Goal: Transaction & Acquisition: Obtain resource

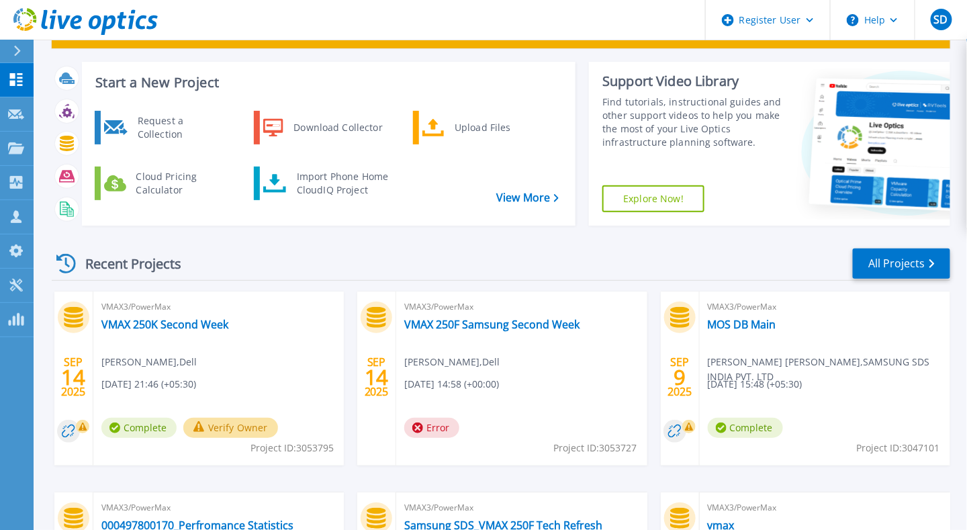
scroll to position [54, 0]
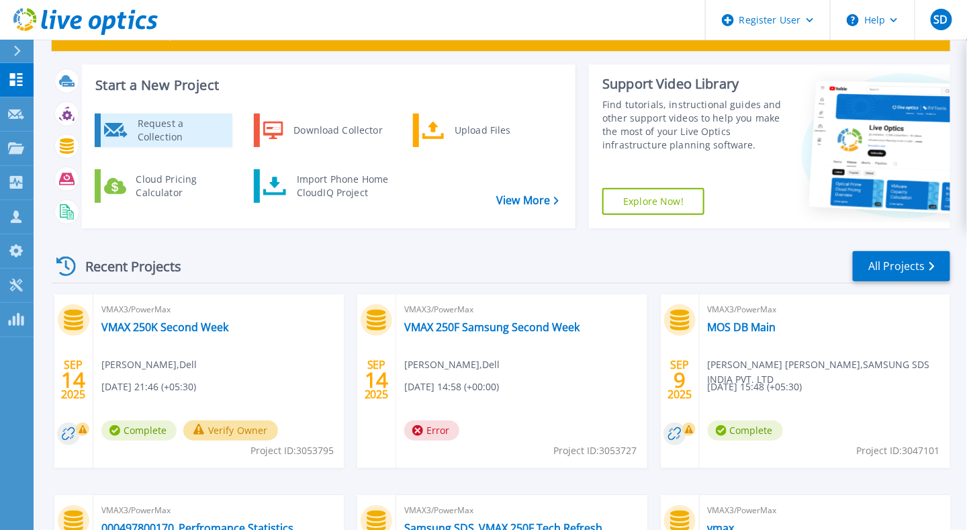
click at [197, 133] on div "Request a Collection" at bounding box center [180, 130] width 98 height 27
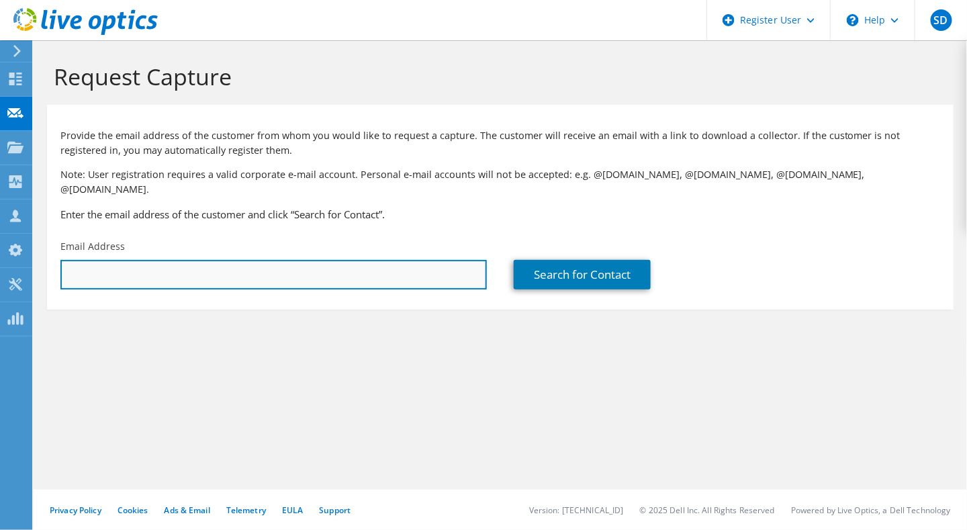
click at [332, 260] on input "text" at bounding box center [273, 275] width 426 height 30
type input "gurpr"
paste input "[PERSON_NAME] <[PERSON_NAME][EMAIL_ADDRESS][DOMAIN_NAME]>"
click at [328, 265] on input "gurmeet.s@samsung.com" at bounding box center [273, 275] width 426 height 30
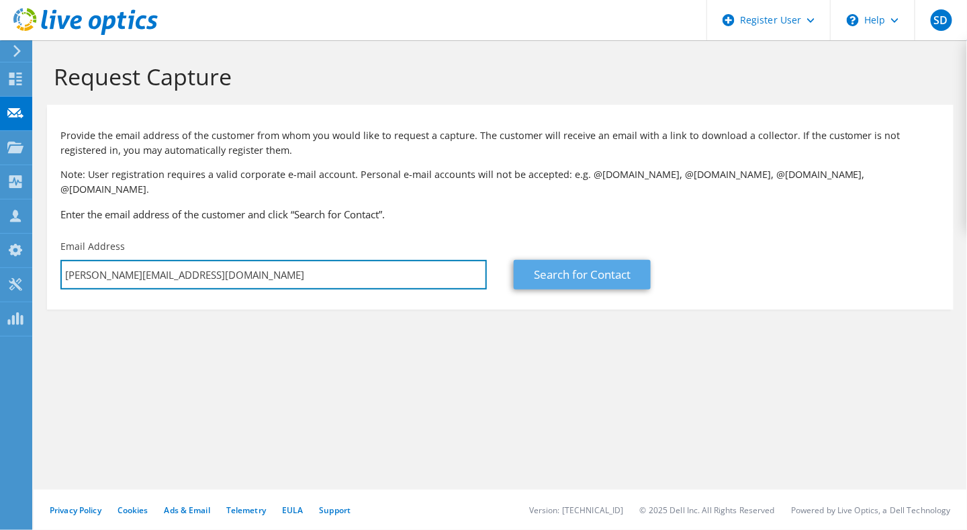
type input "gurmeet.s@samsung.com"
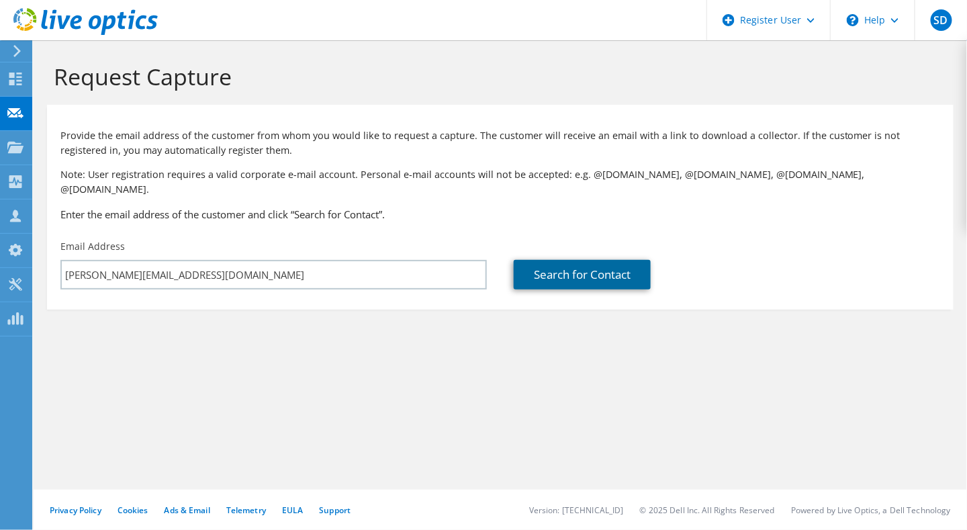
click at [592, 267] on link "Search for Contact" at bounding box center [582, 275] width 137 height 30
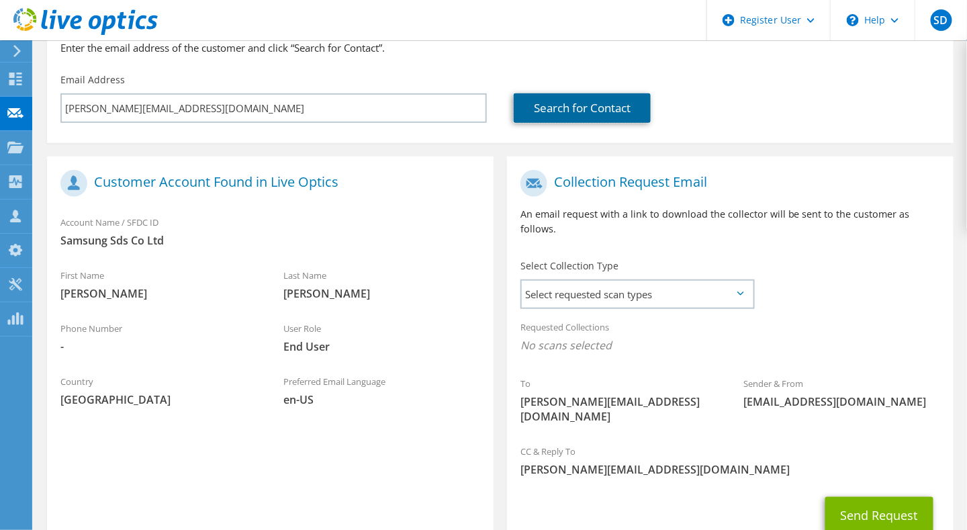
scroll to position [197, 0]
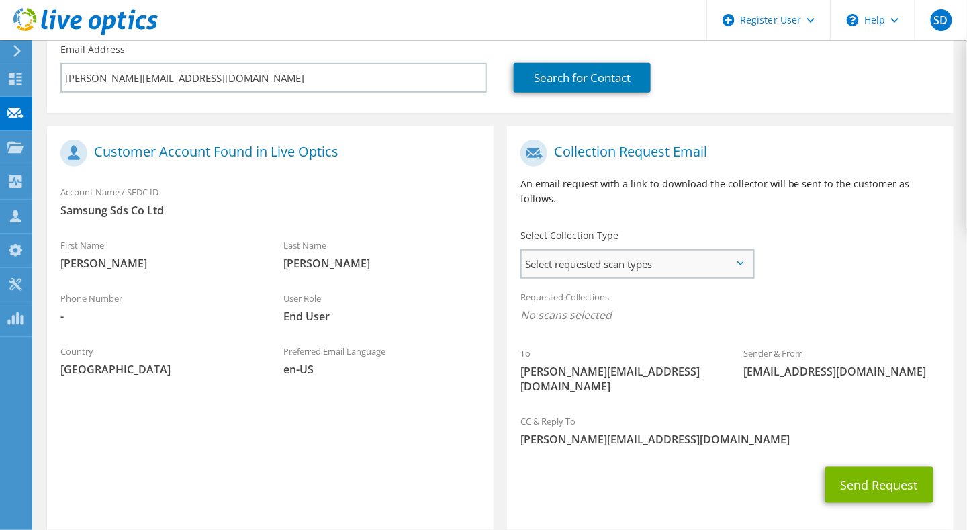
click at [706, 250] on span "Select requested scan types" at bounding box center [637, 263] width 231 height 27
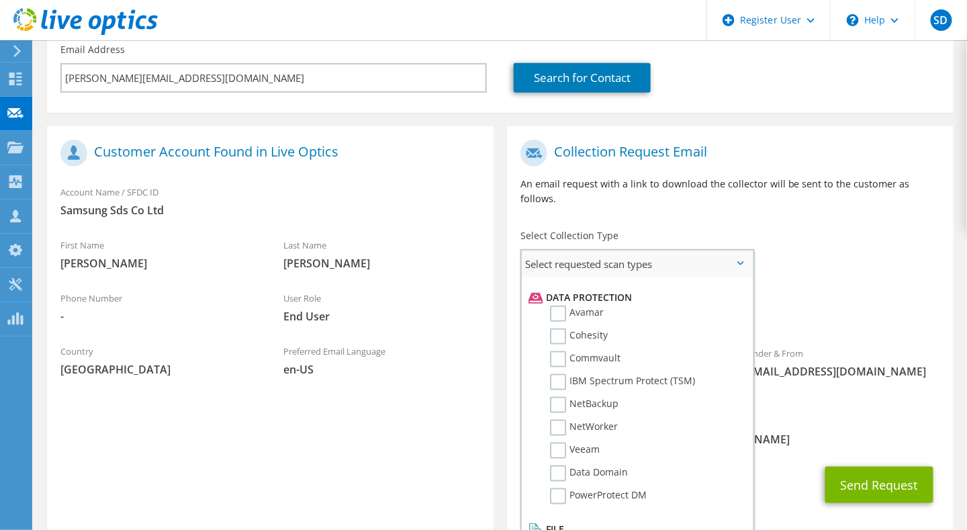
scroll to position [573, 0]
click at [600, 465] on label "Data Domain" at bounding box center [589, 473] width 78 height 16
click at [0, 0] on input "Data Domain" at bounding box center [0, 0] width 0 height 0
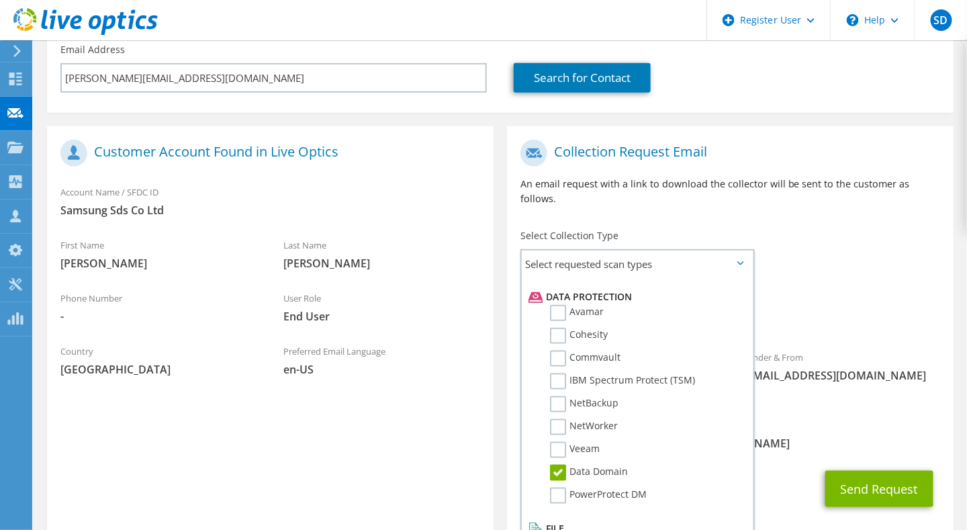
click at [852, 411] on div "CC & Reply To Swastik.Das@dell.com" at bounding box center [730, 434] width 447 height 46
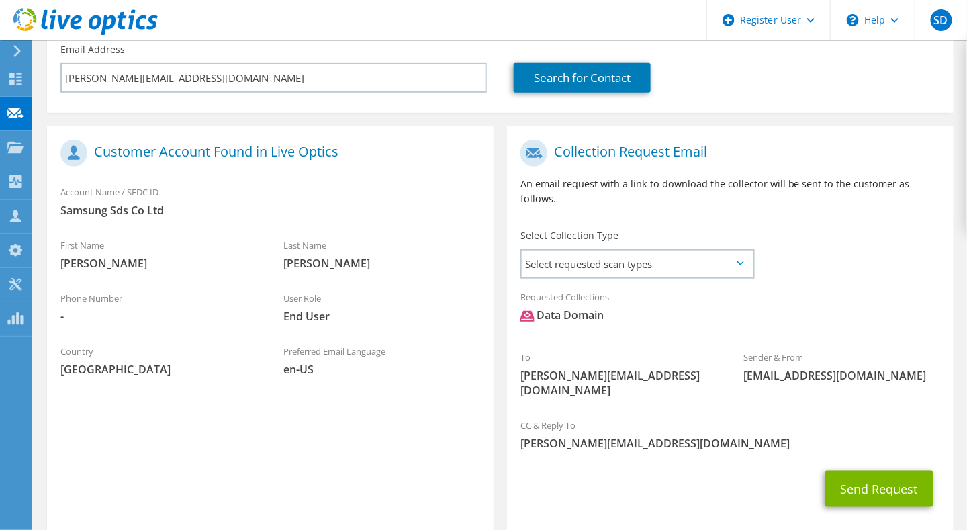
click at [739, 261] on icon at bounding box center [740, 263] width 7 height 4
click at [727, 250] on span "Select requested scan types" at bounding box center [637, 263] width 231 height 27
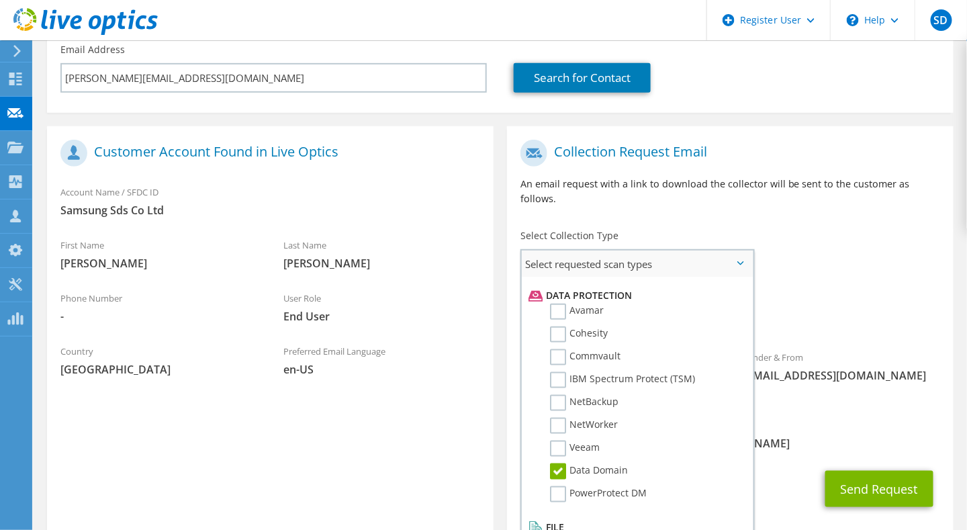
scroll to position [580, 0]
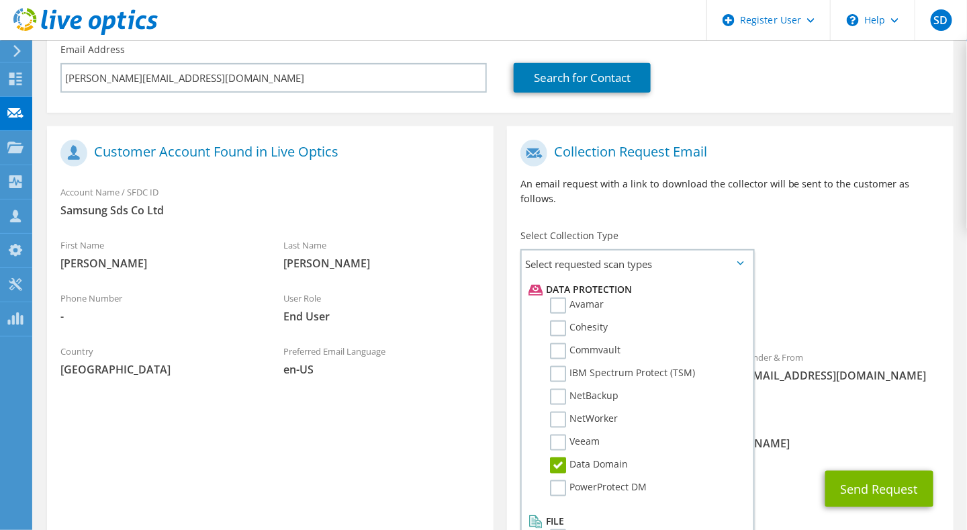
click at [785, 436] on span "[PERSON_NAME][EMAIL_ADDRESS][DOMAIN_NAME]" at bounding box center [730, 443] width 420 height 15
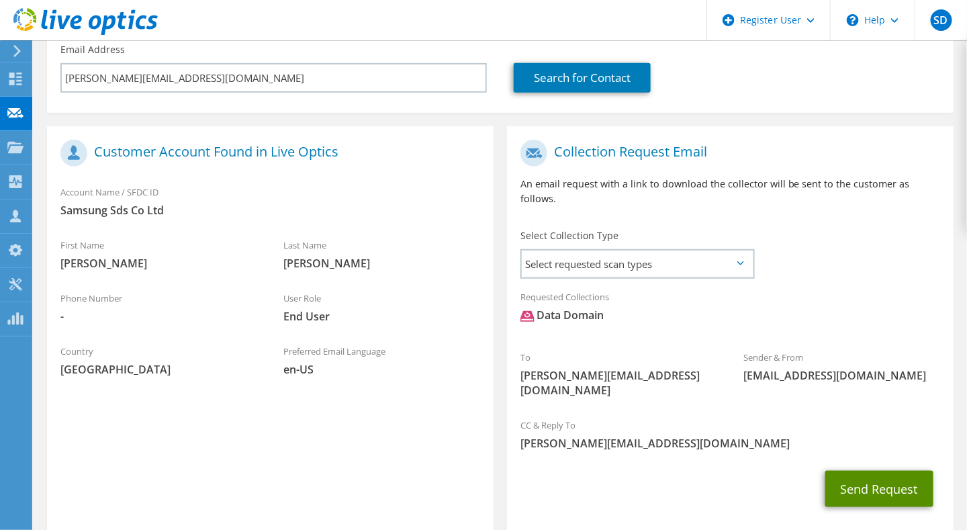
click at [849, 471] on button "Send Request" at bounding box center [879, 489] width 108 height 36
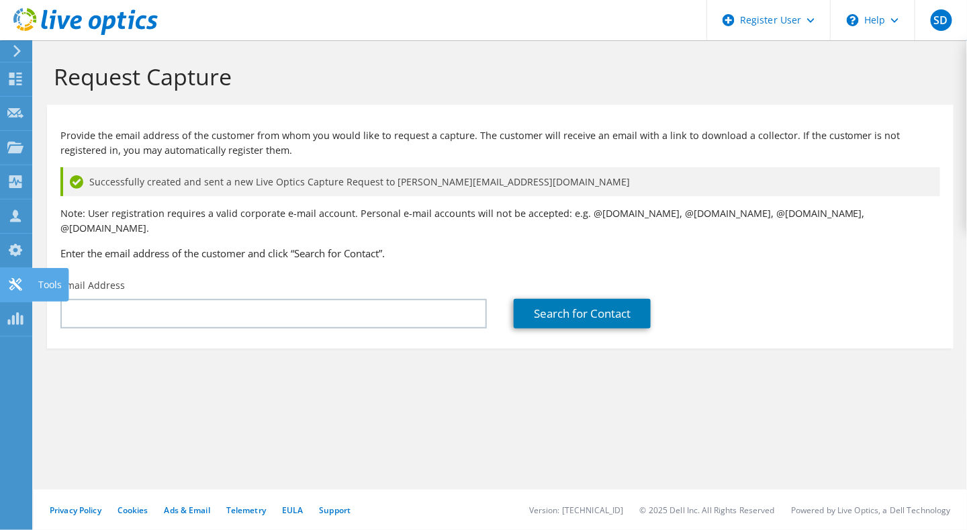
click at [32, 288] on div "Tools" at bounding box center [50, 285] width 37 height 34
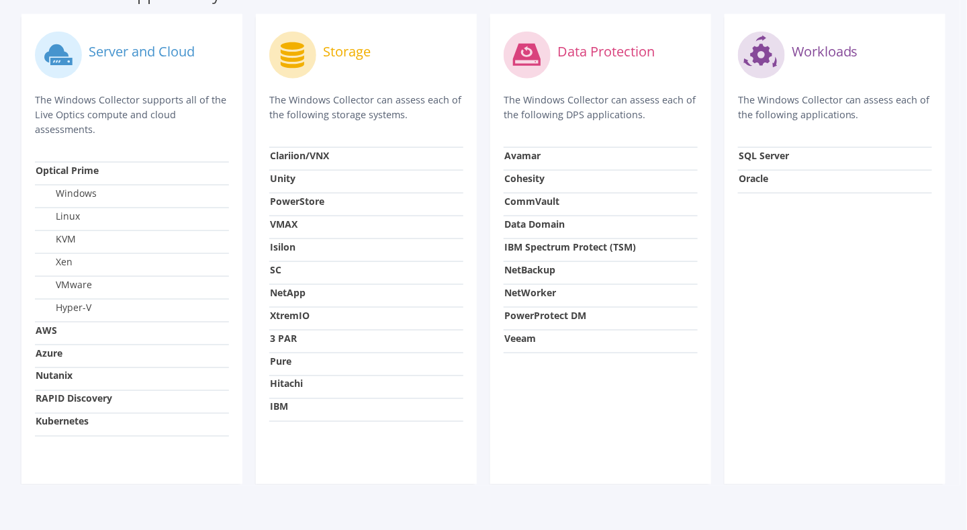
scroll to position [375, 0]
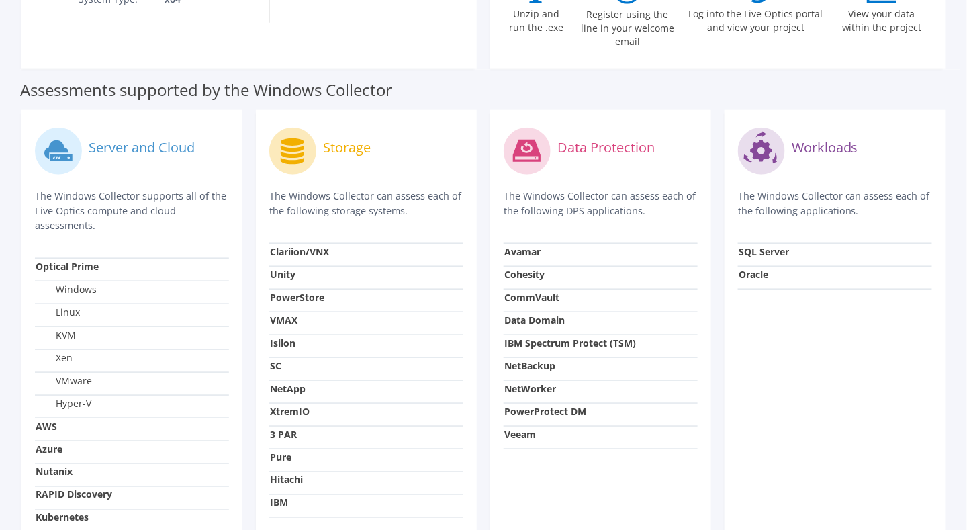
click at [538, 314] on strong "Data Domain" at bounding box center [534, 320] width 60 height 13
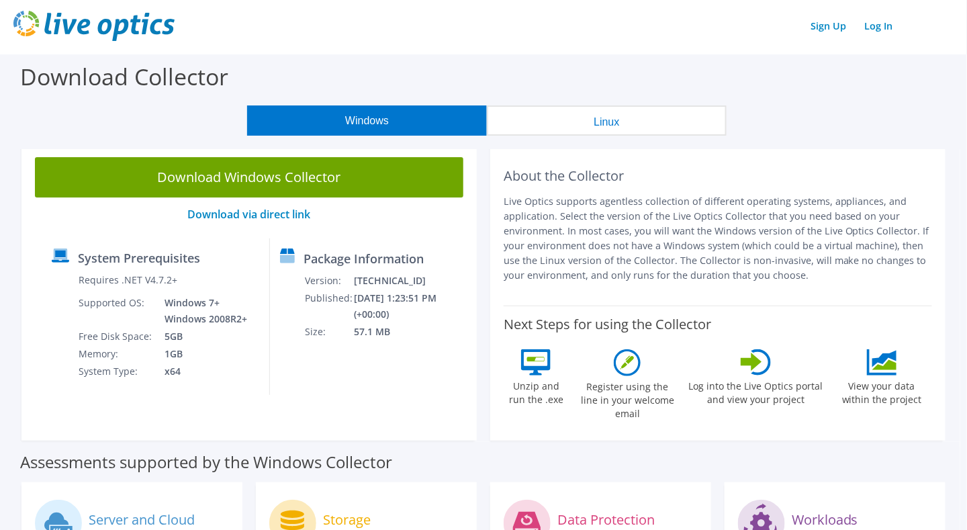
scroll to position [0, 0]
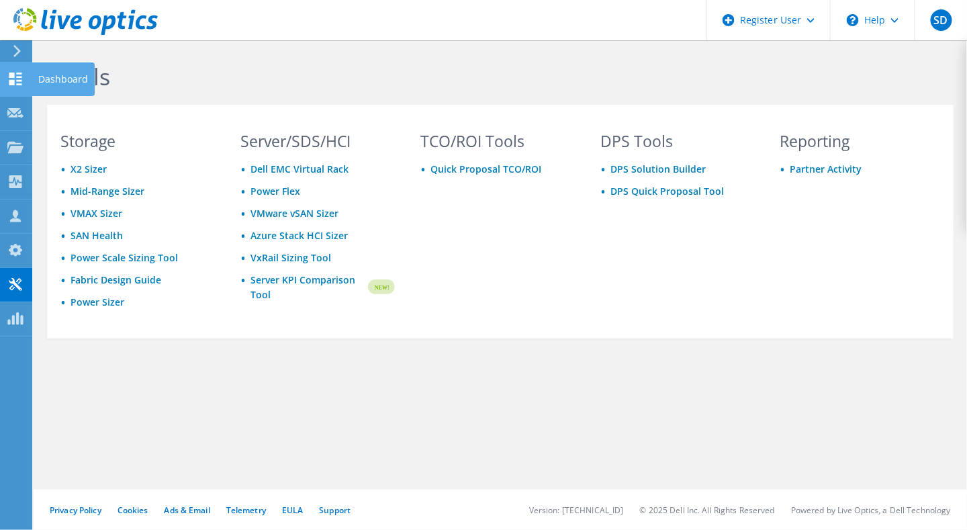
click at [63, 91] on div "Dashboard" at bounding box center [63, 79] width 63 height 34
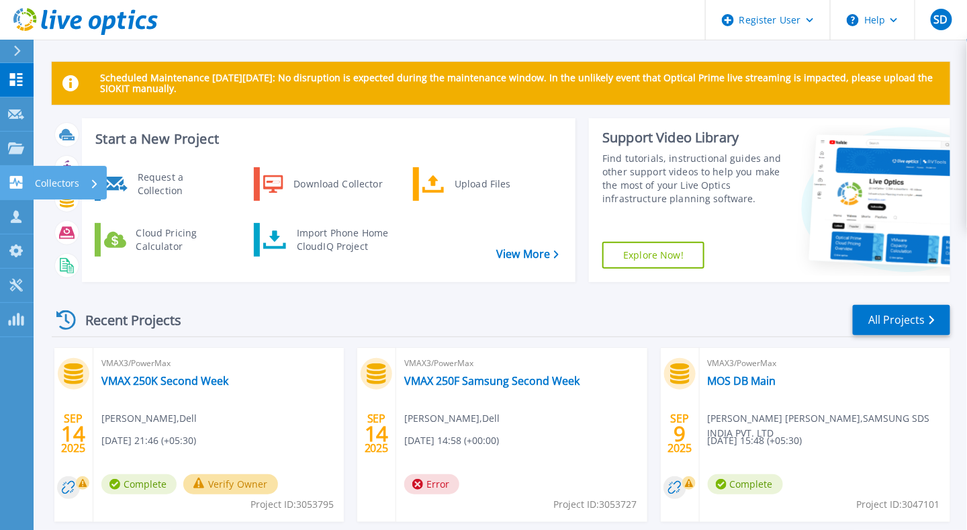
click at [79, 184] on div "Collectors" at bounding box center [67, 183] width 64 height 35
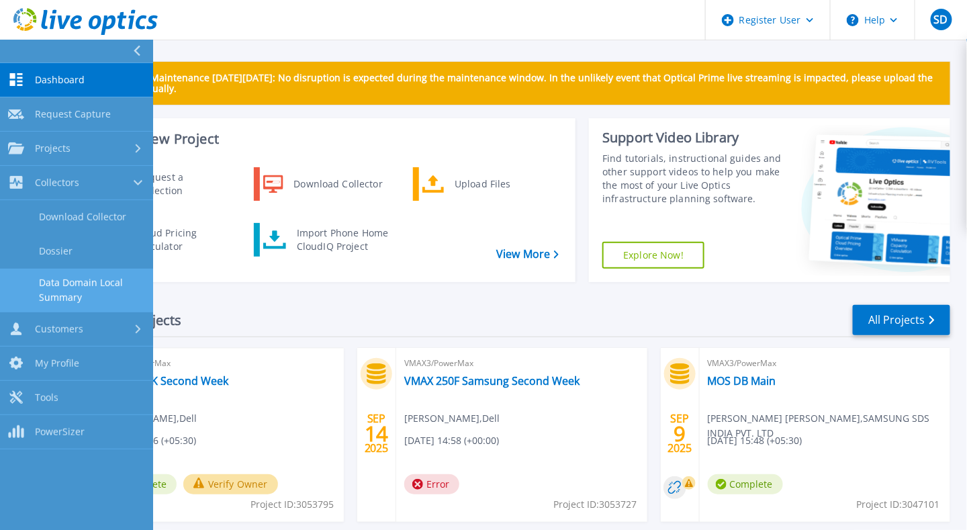
click at [108, 277] on link "Data Domain Local Summary" at bounding box center [76, 290] width 153 height 43
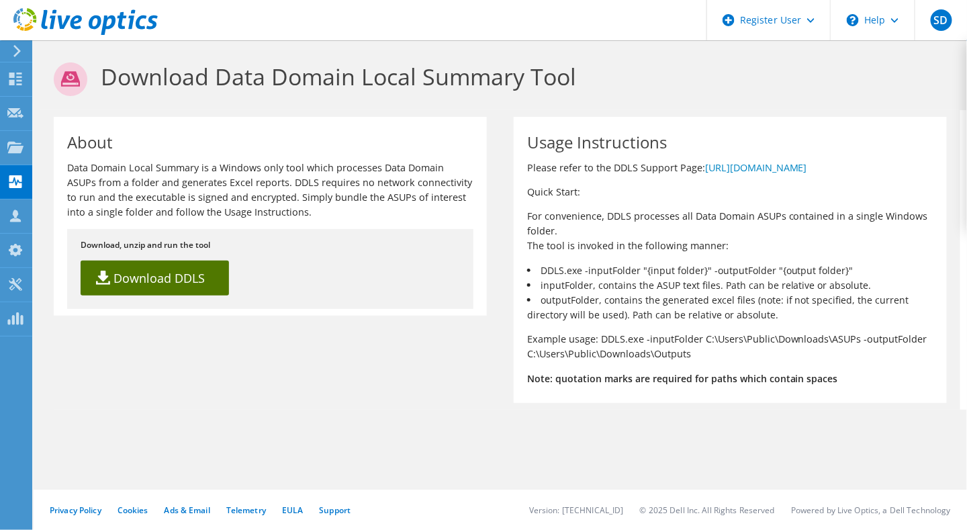
click at [205, 273] on link "Download DDLS" at bounding box center [155, 278] width 148 height 35
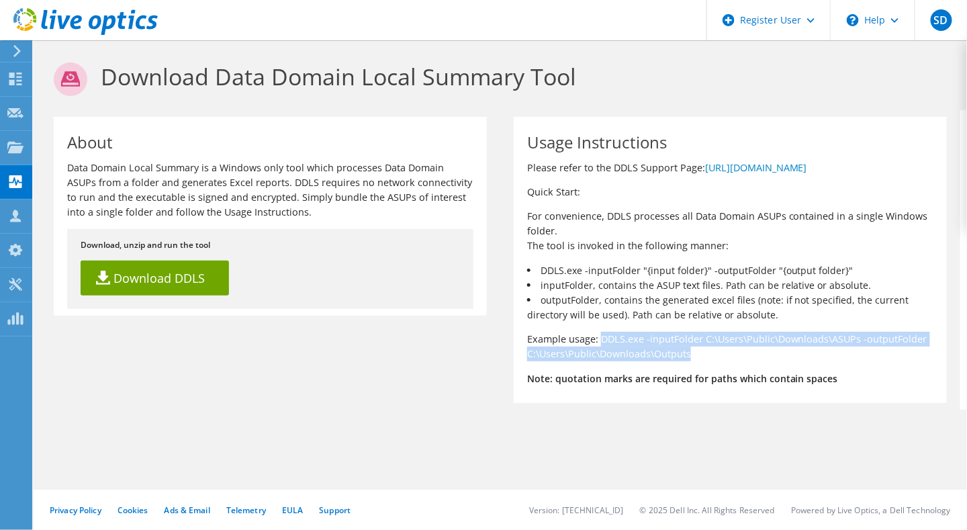
drag, startPoint x: 600, startPoint y: 337, endPoint x: 696, endPoint y: 355, distance: 96.9
click at [696, 355] on p "Example usage: DDLS.exe -inputFolder C:\Users\Public\Downloads\ASUPs -outputFol…" at bounding box center [730, 347] width 406 height 30
copy p "DDLS.exe -inputFolder C:\Users\Public\Downloads\ASUPs -outputFolder C:\Users\Pu…"
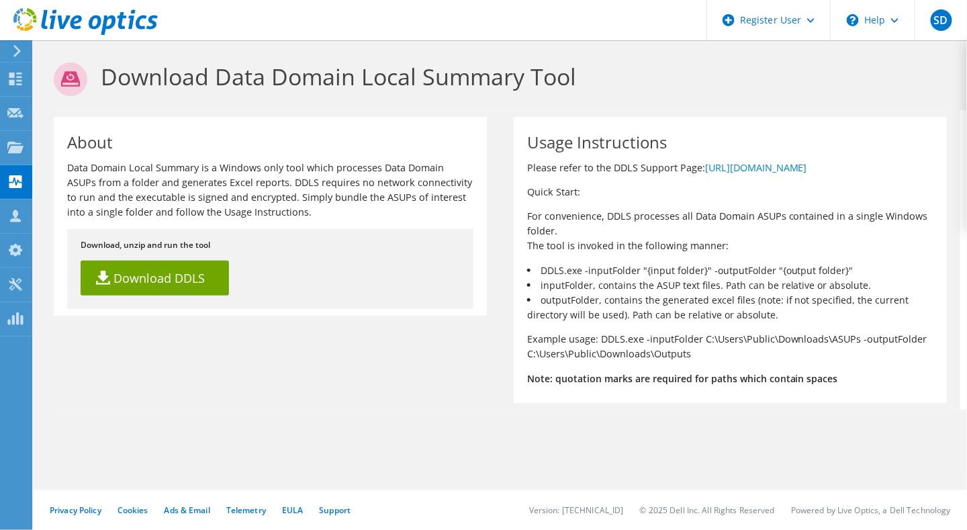
click at [693, 238] on p "For convenience, DDLS processes all Data Domain ASUPs contained in a single Win…" at bounding box center [730, 231] width 406 height 44
click at [314, 216] on p "Data Domain Local Summary is a Windows only tool which processes Data Domain AS…" at bounding box center [270, 189] width 406 height 59
drag, startPoint x: 66, startPoint y: 171, endPoint x: 345, endPoint y: 169, distance: 278.7
click at [345, 169] on div "About Data Domain Local Summary is a Windows only tool which processes Data Dom…" at bounding box center [270, 216] width 433 height 199
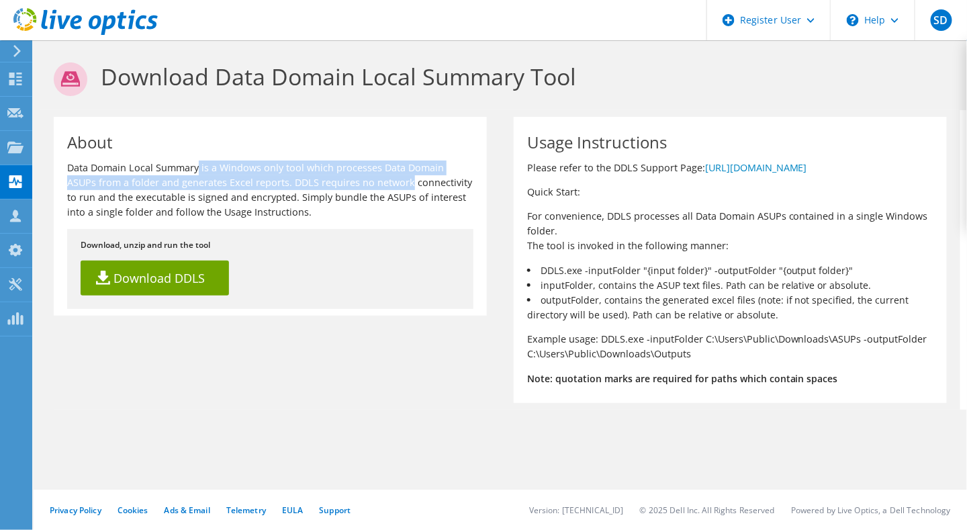
copy p "Data Domain Local Summary is a Windows only tool which processes Data Domain AS…"
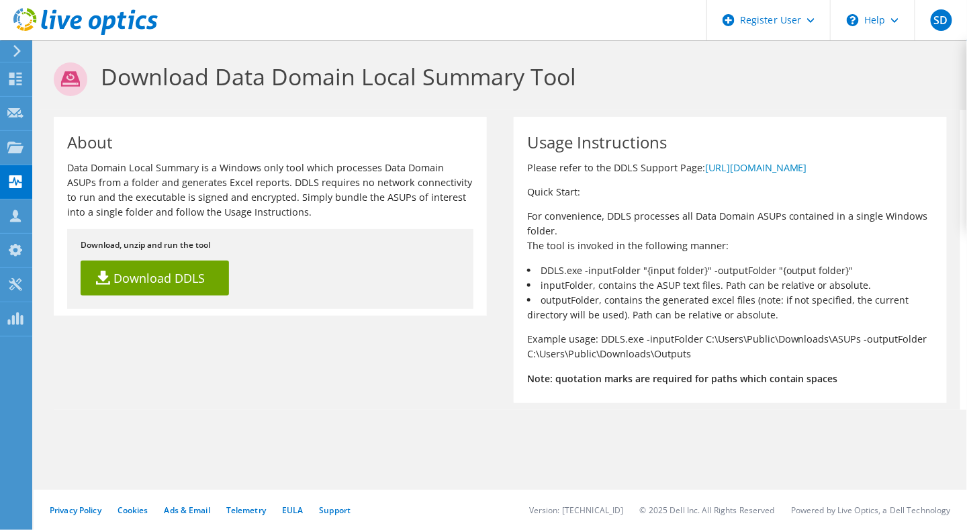
click at [338, 218] on p "Data Domain Local Summary is a Windows only tool which processes Data Domain AS…" at bounding box center [270, 189] width 406 height 59
click at [858, 32] on div "\n Help" at bounding box center [872, 20] width 85 height 40
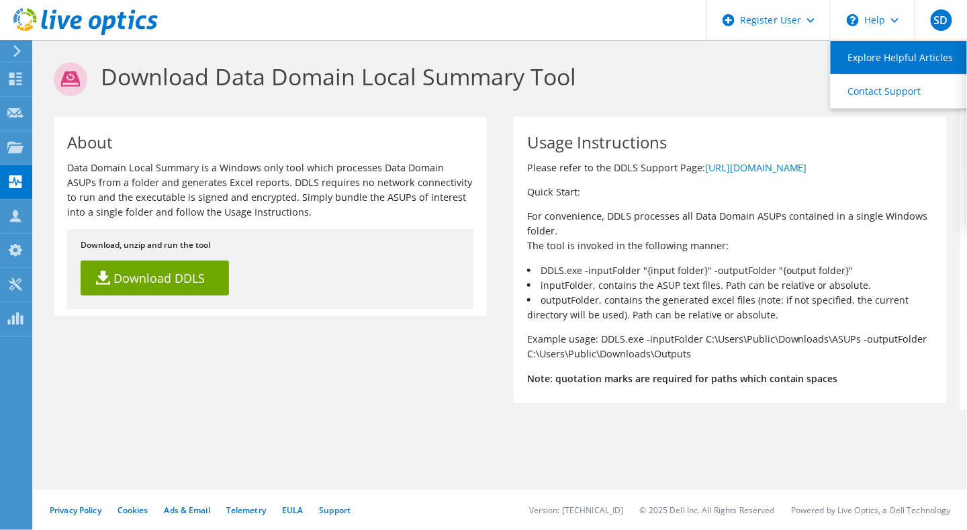
click at [884, 60] on link "Explore Helpful Articles" at bounding box center [906, 57] width 150 height 33
